Goal: Check status: Check status

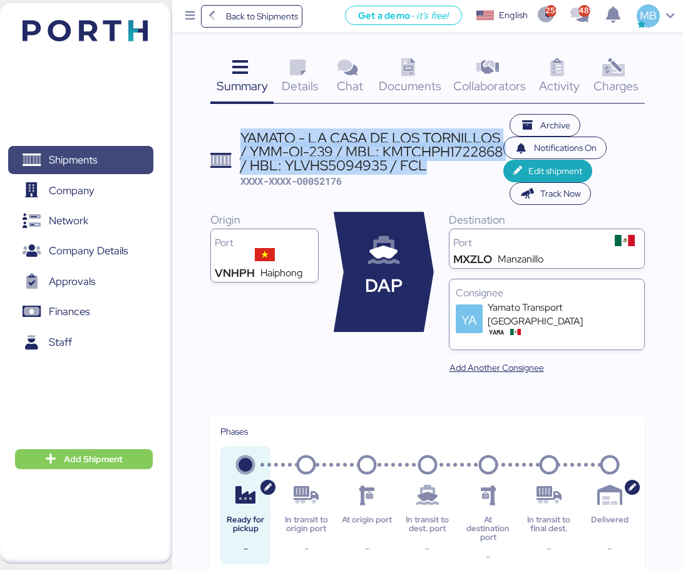
click at [105, 152] on span "Shipments" at bounding box center [80, 160] width 135 height 18
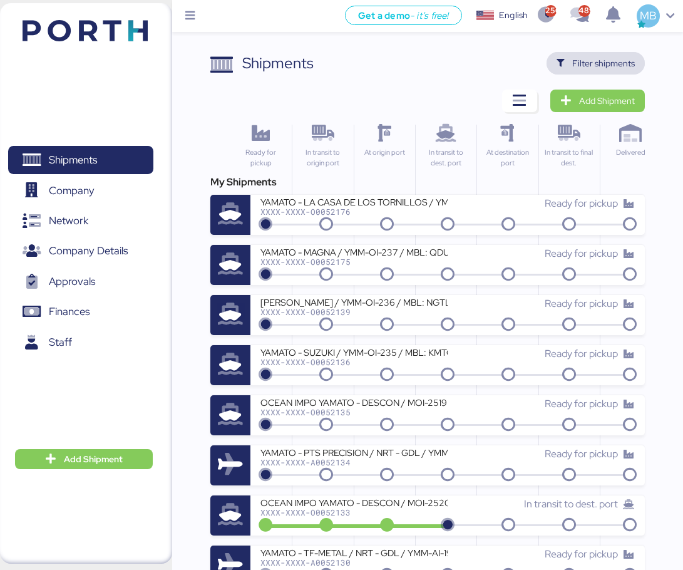
click at [627, 66] on span "Filter shipments" at bounding box center [603, 63] width 63 height 15
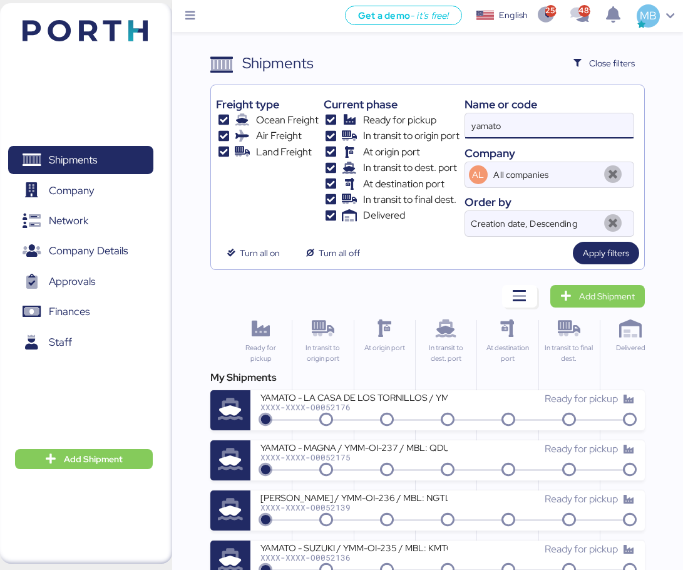
drag, startPoint x: 552, startPoint y: 125, endPoint x: 438, endPoint y: 115, distance: 114.4
click at [438, 115] on div "Freight type Ocean Freight Air Freight Land Freight Current phase Ready for pic…" at bounding box center [427, 163] width 423 height 147
paste input "O0051899"
type input "O0051899"
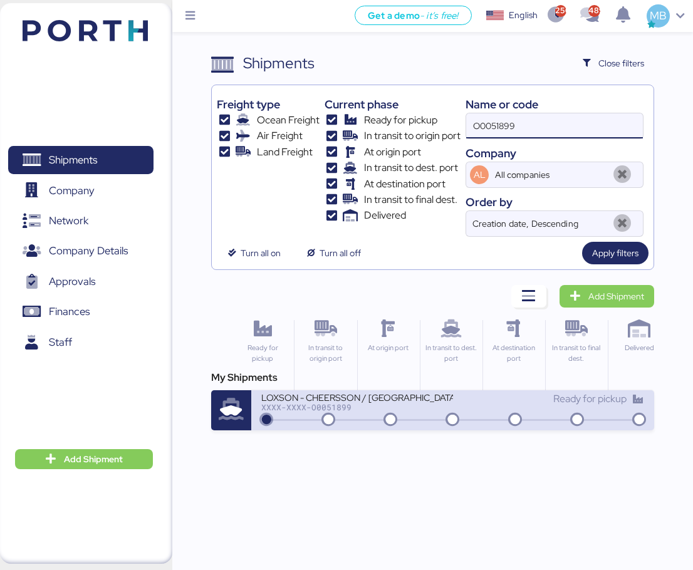
click at [426, 410] on div "XXXX-XXXX-O0051899" at bounding box center [356, 407] width 191 height 9
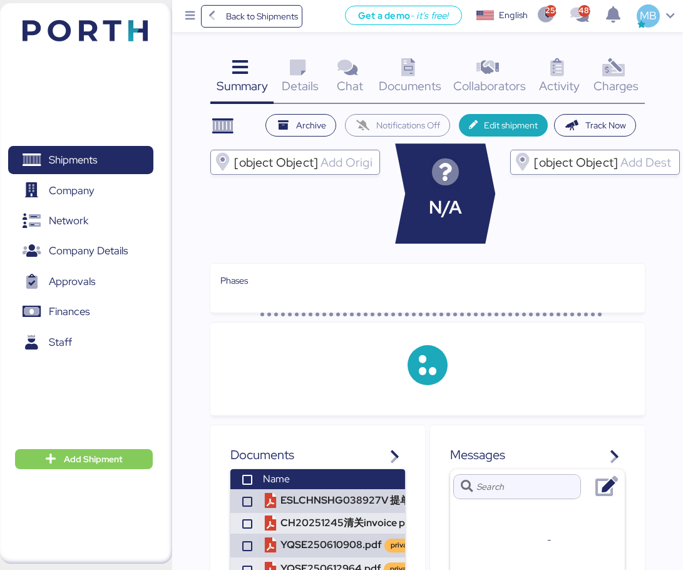
click at [621, 78] on span "Charges" at bounding box center [616, 86] width 45 height 16
